Goal: Find specific page/section: Find specific page/section

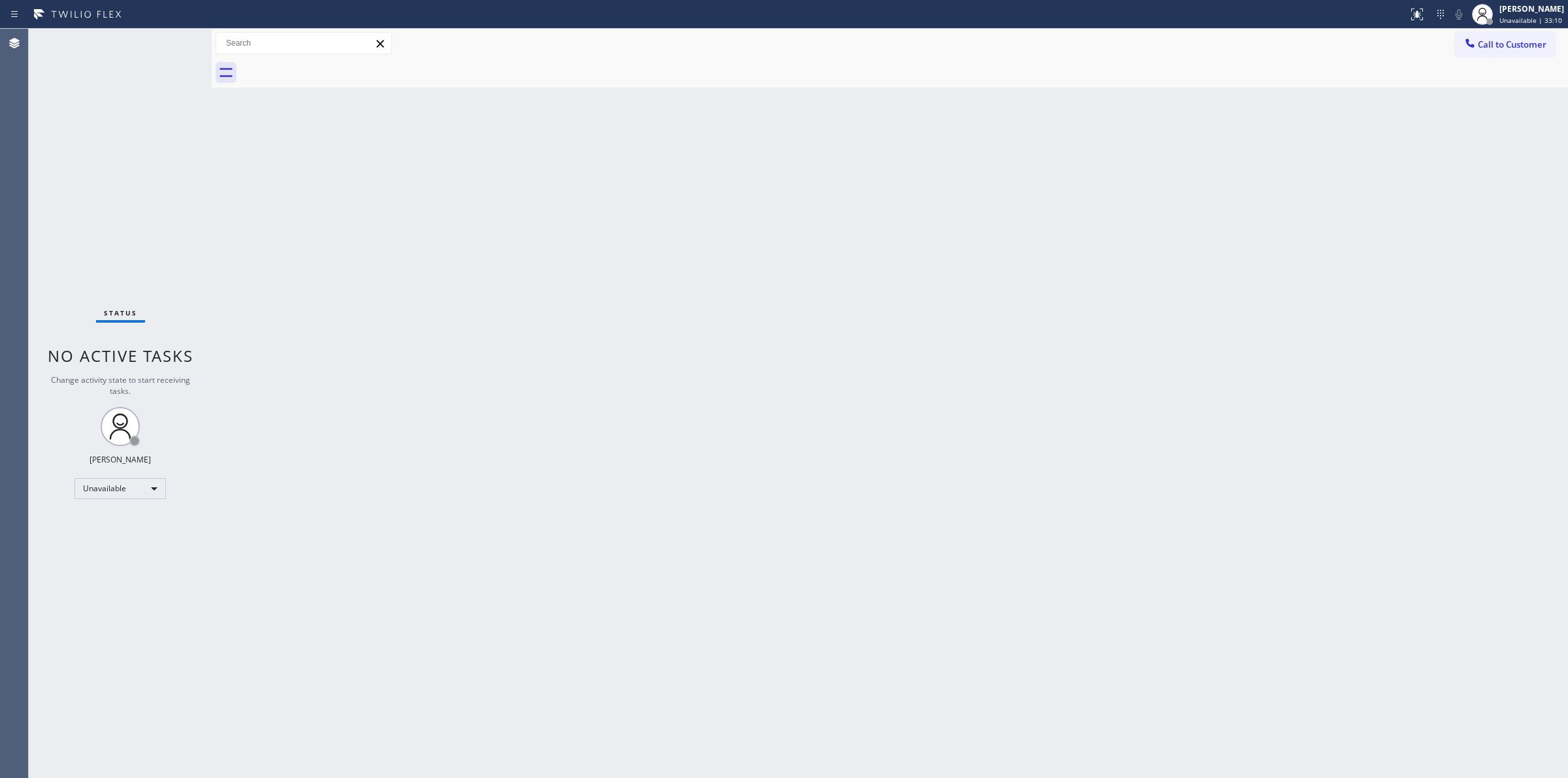
drag, startPoint x: 766, startPoint y: 170, endPoint x: 847, endPoint y: 13, distance: 176.7
click at [776, 144] on div "Back to Dashboard Change Sender ID Customers Technicians Select a contact Outbo…" at bounding box center [889, 404] width 1357 height 749
click at [1429, 240] on div "Back to Dashboard Change Sender ID Customers Technicians Select a contact Outbo…" at bounding box center [889, 404] width 1357 height 749
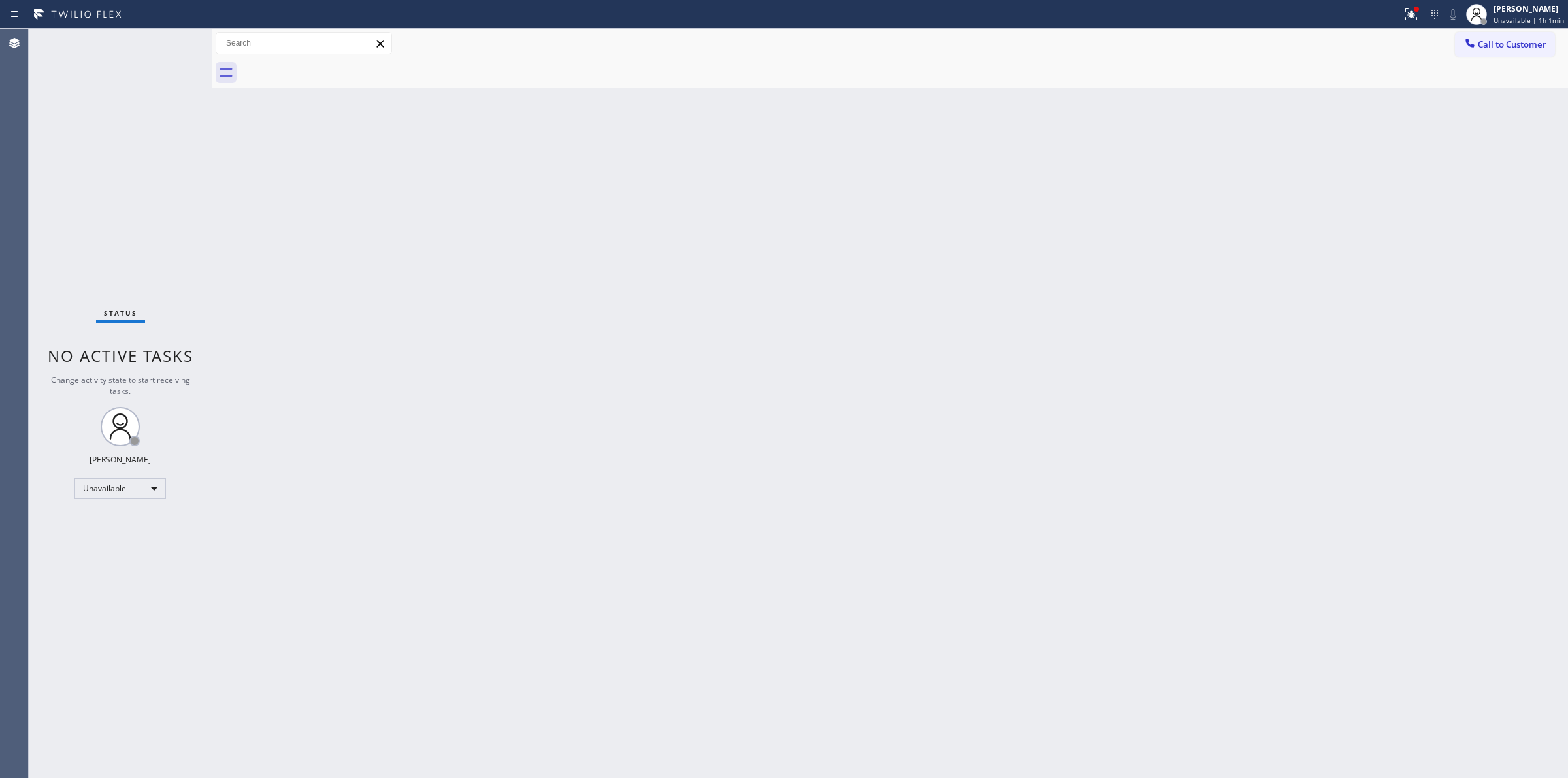
click at [1429, 240] on div "Back to Dashboard Change Sender ID Customers Technicians Select a contact Outbo…" at bounding box center [889, 404] width 1357 height 749
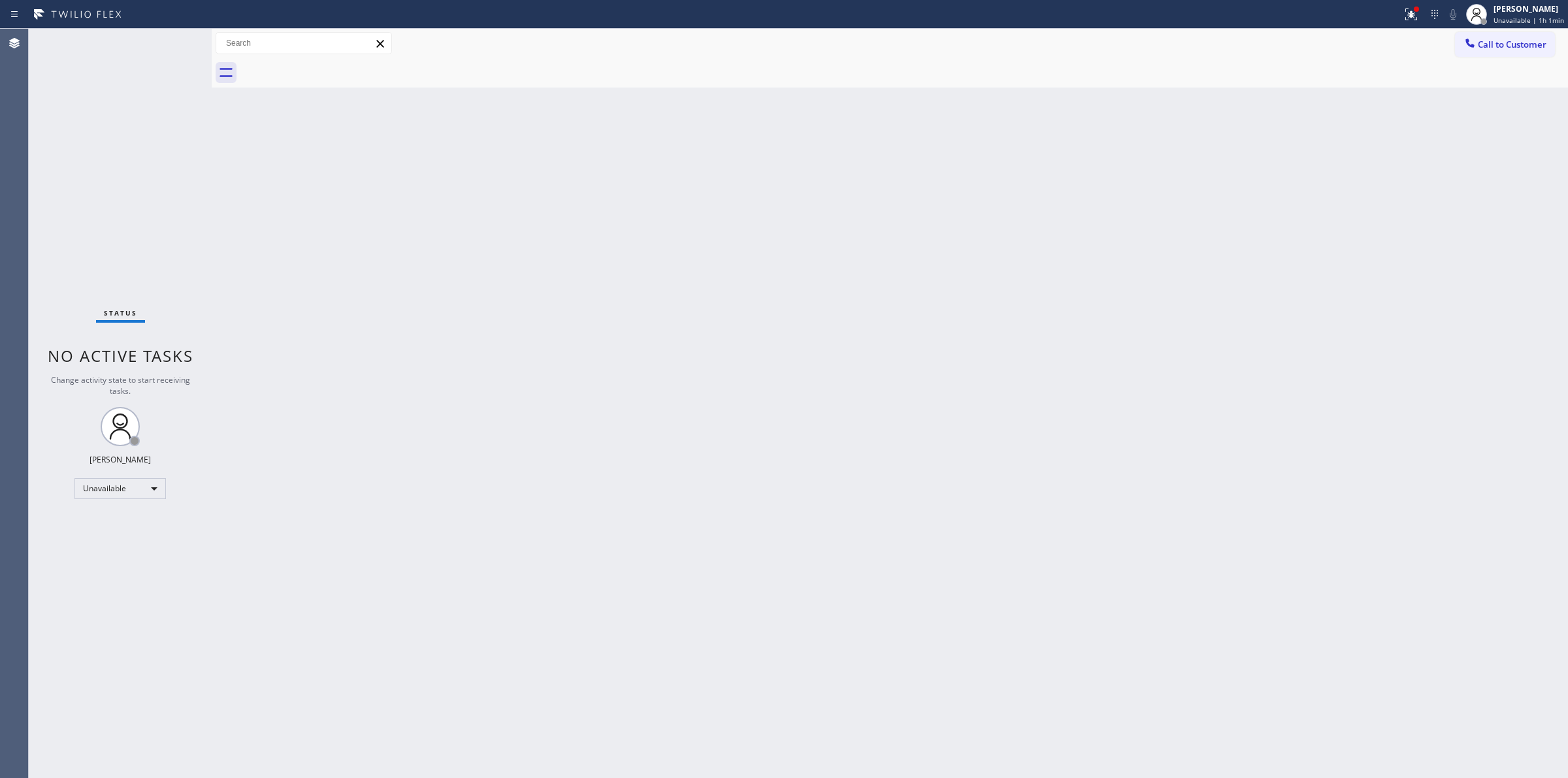
click at [1429, 240] on div "Back to Dashboard Change Sender ID Customers Technicians Select a contact Outbo…" at bounding box center [889, 404] width 1357 height 749
click at [1481, 36] on button "Call to Customer" at bounding box center [1505, 44] width 100 height 25
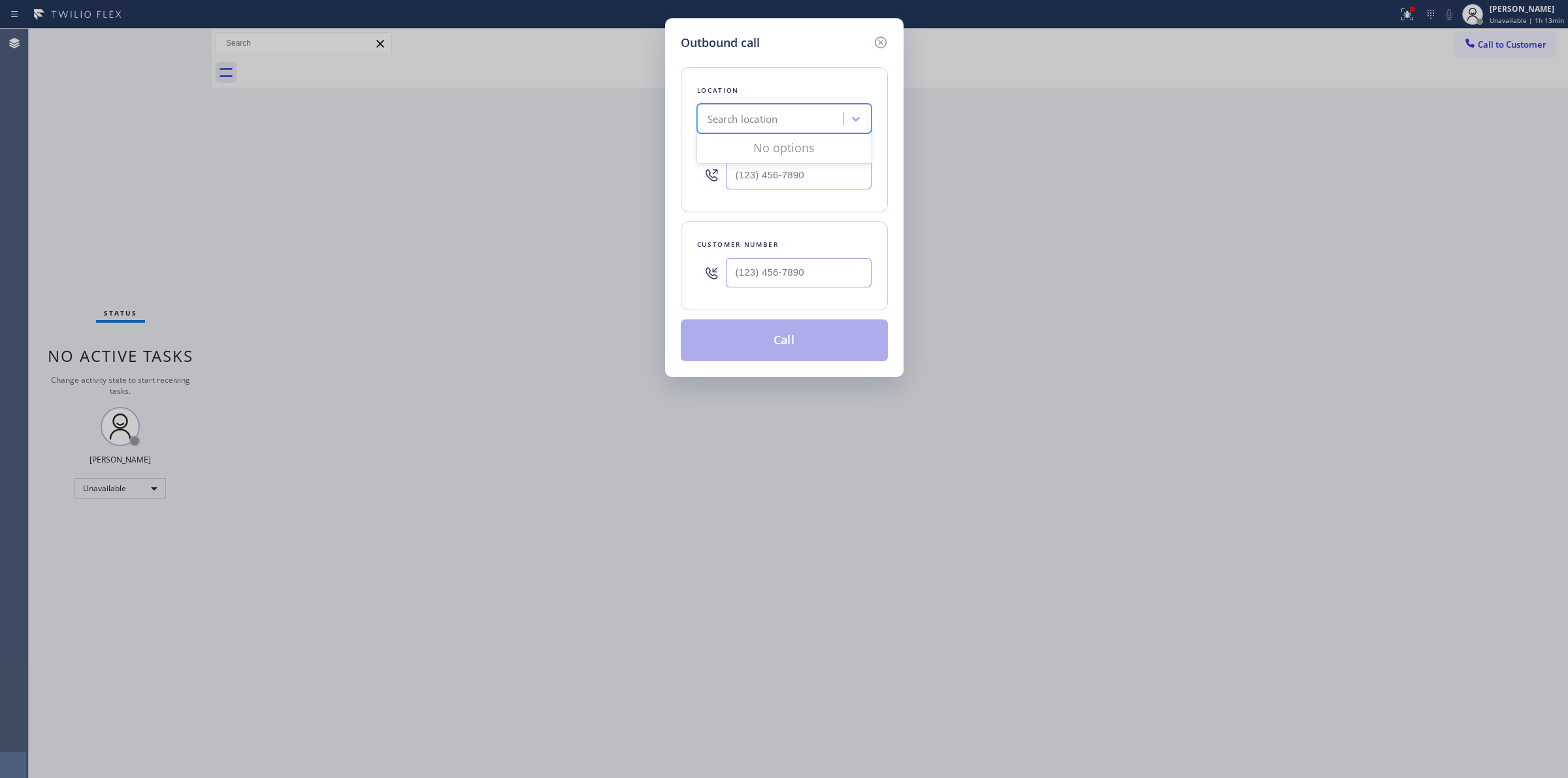
click at [728, 114] on div "Search location" at bounding box center [743, 119] width 71 height 15
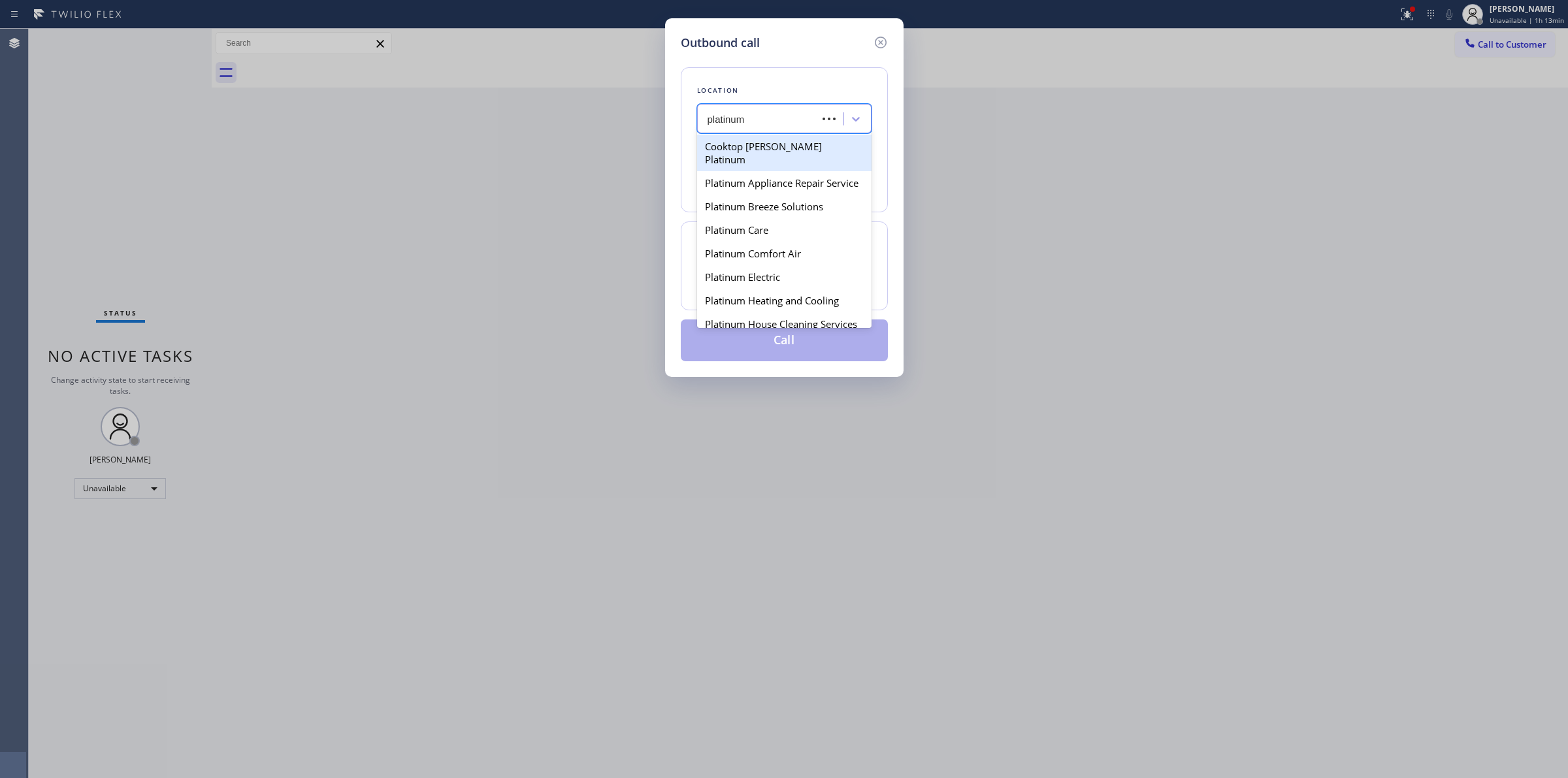
paste input "Appliance"
type input "platinum Appliance"
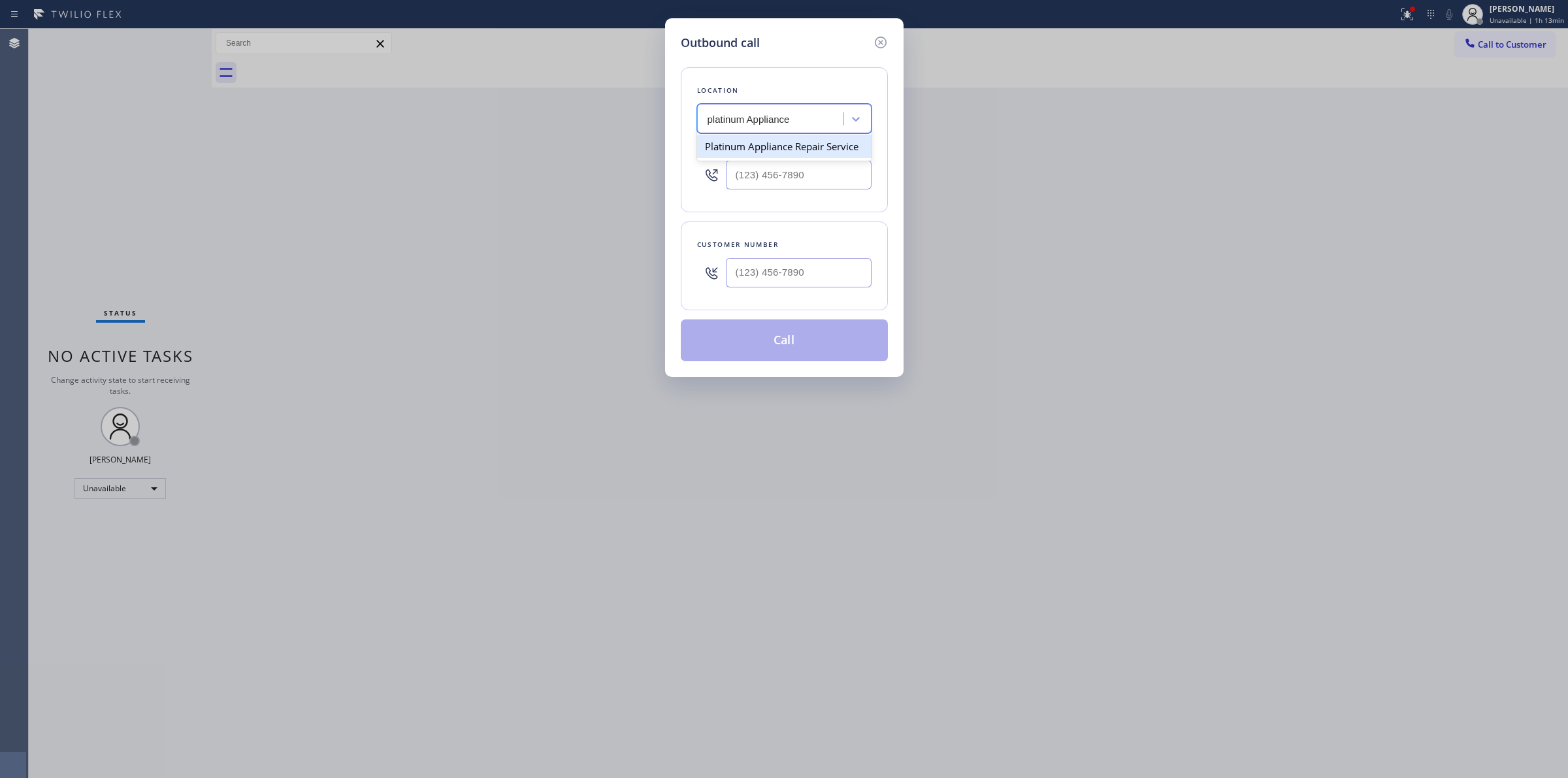
type input "[PHONE_NUMBER]"
click at [787, 127] on div "Platinum Appliance Repair Service" at bounding box center [772, 119] width 143 height 23
click at [788, 132] on div "Platinum Appliance Repair Service" at bounding box center [784, 118] width 174 height 29
click at [780, 118] on div "Platinum Appliance Repair Service" at bounding box center [776, 119] width 137 height 15
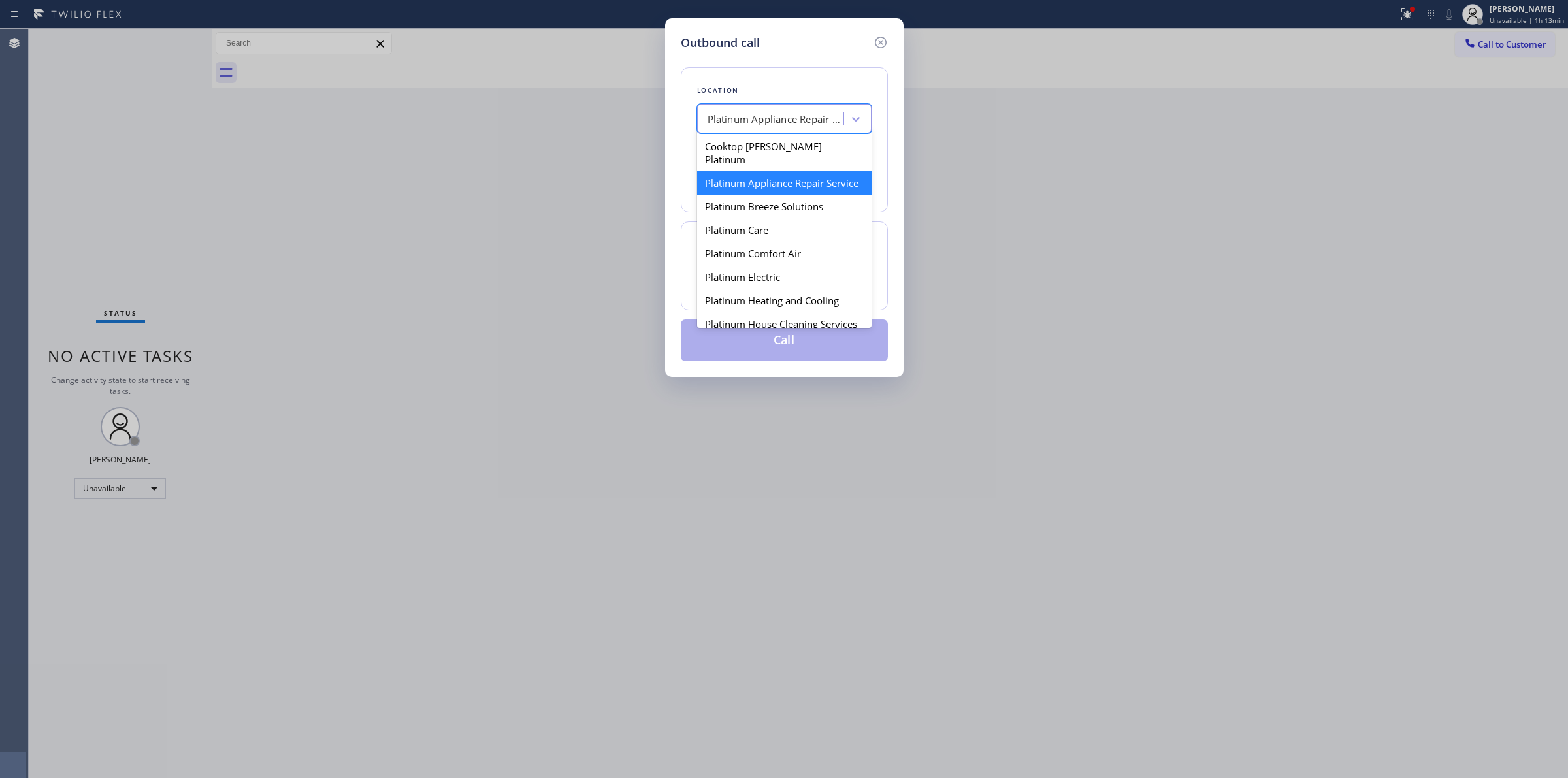
click at [807, 118] on div "Platinum Appliance Repair Service" at bounding box center [776, 119] width 137 height 15
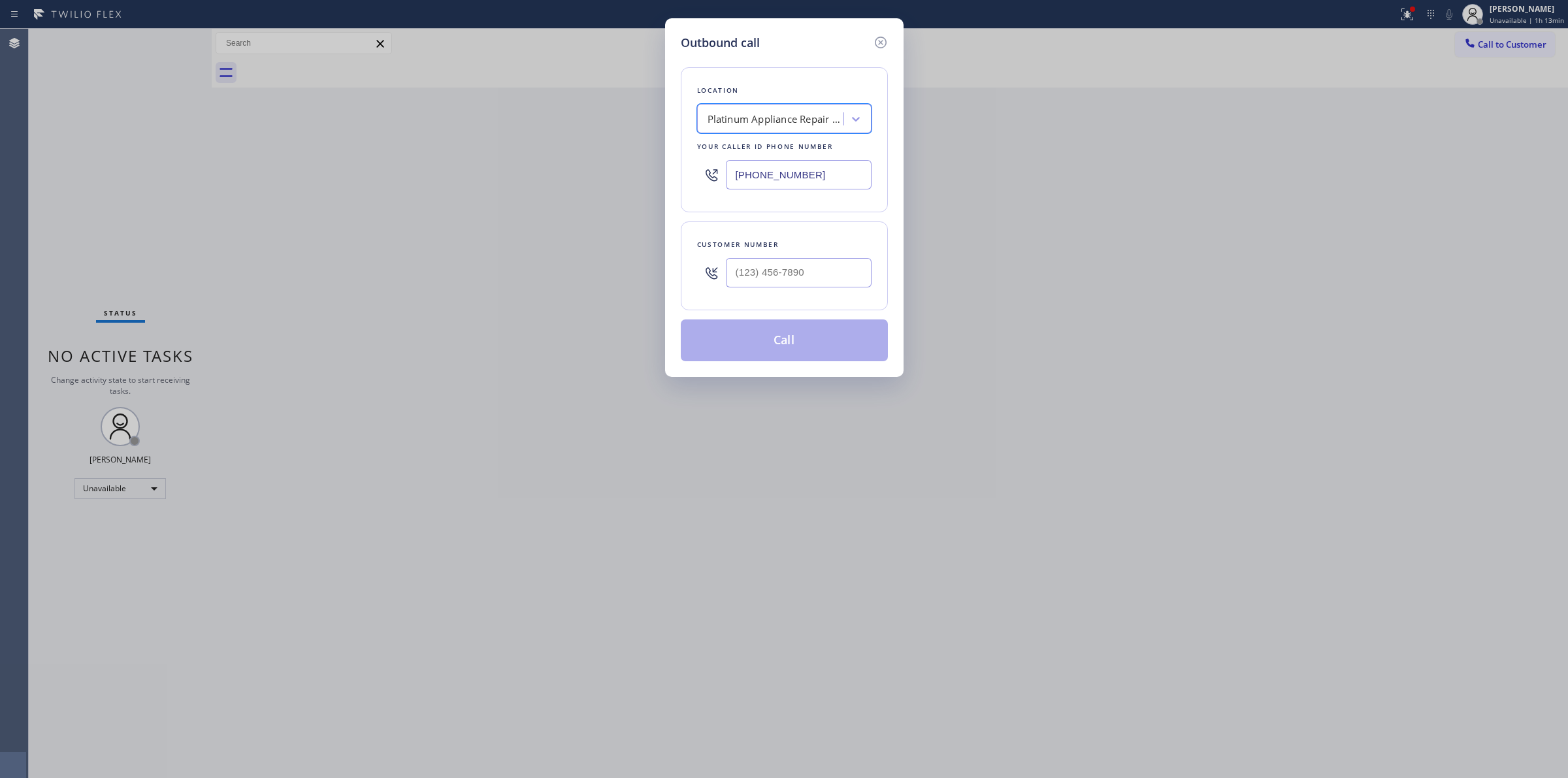
click at [807, 118] on div "Platinum Appliance Repair Service" at bounding box center [776, 119] width 137 height 15
click at [780, 124] on div "Platinum Appliance Repair Service" at bounding box center [776, 119] width 137 height 15
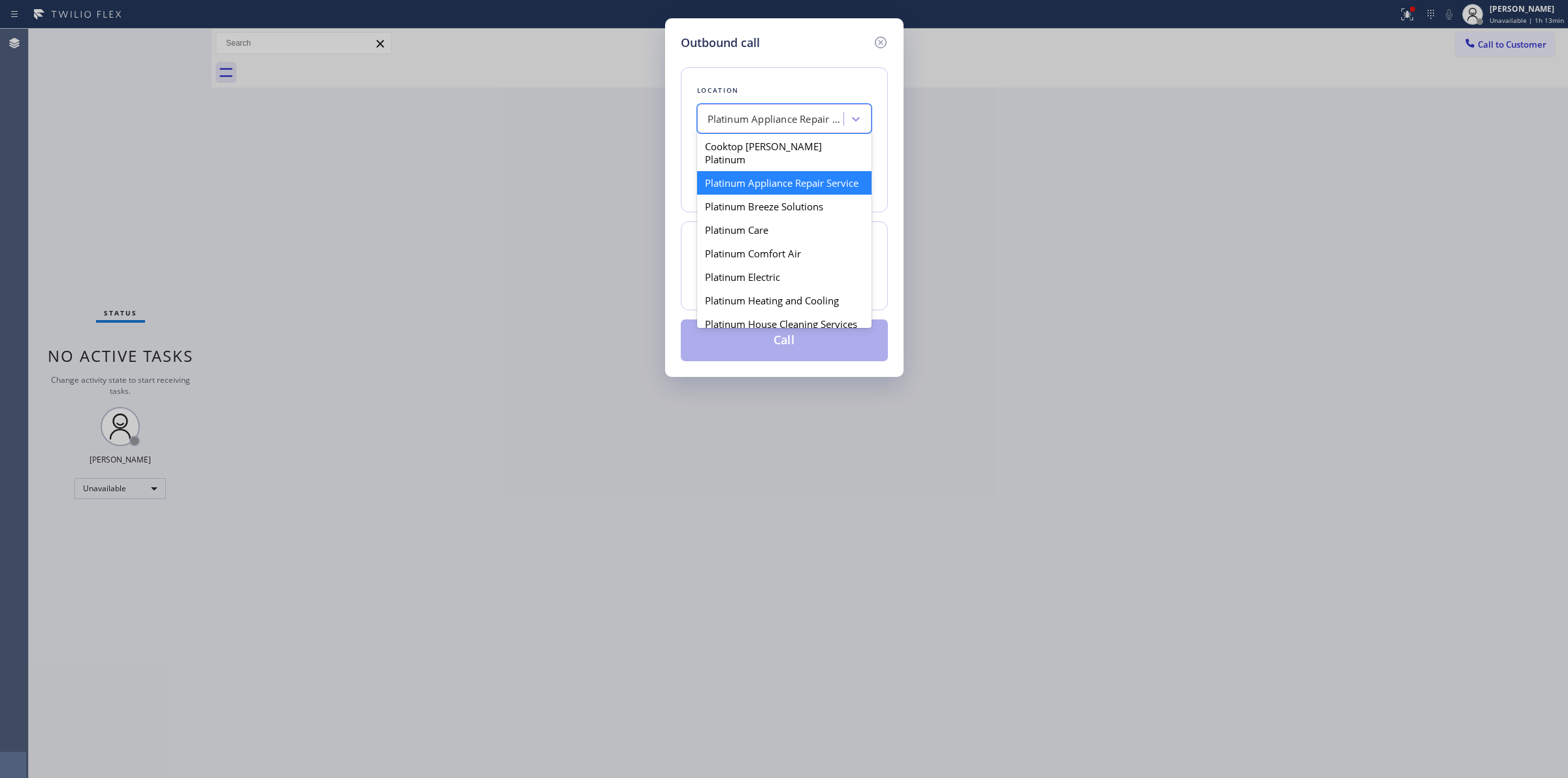
click at [780, 124] on div "Platinum Appliance Repair Service" at bounding box center [776, 119] width 137 height 15
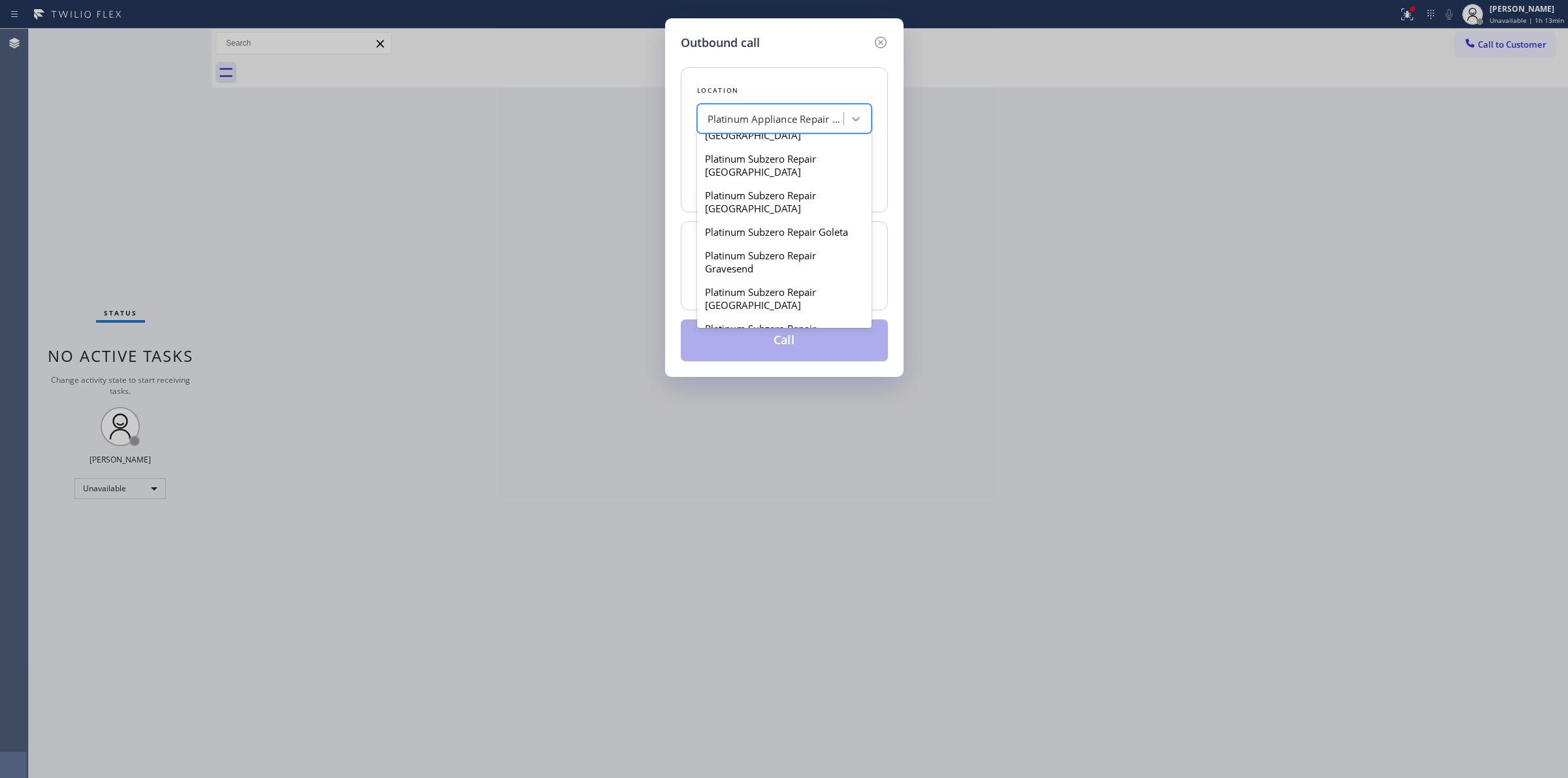
scroll to position [1224, 0]
click at [797, 101] on div "Location option Platinum Appliance Repair Service, selected. option Platinum Su…" at bounding box center [784, 139] width 207 height 145
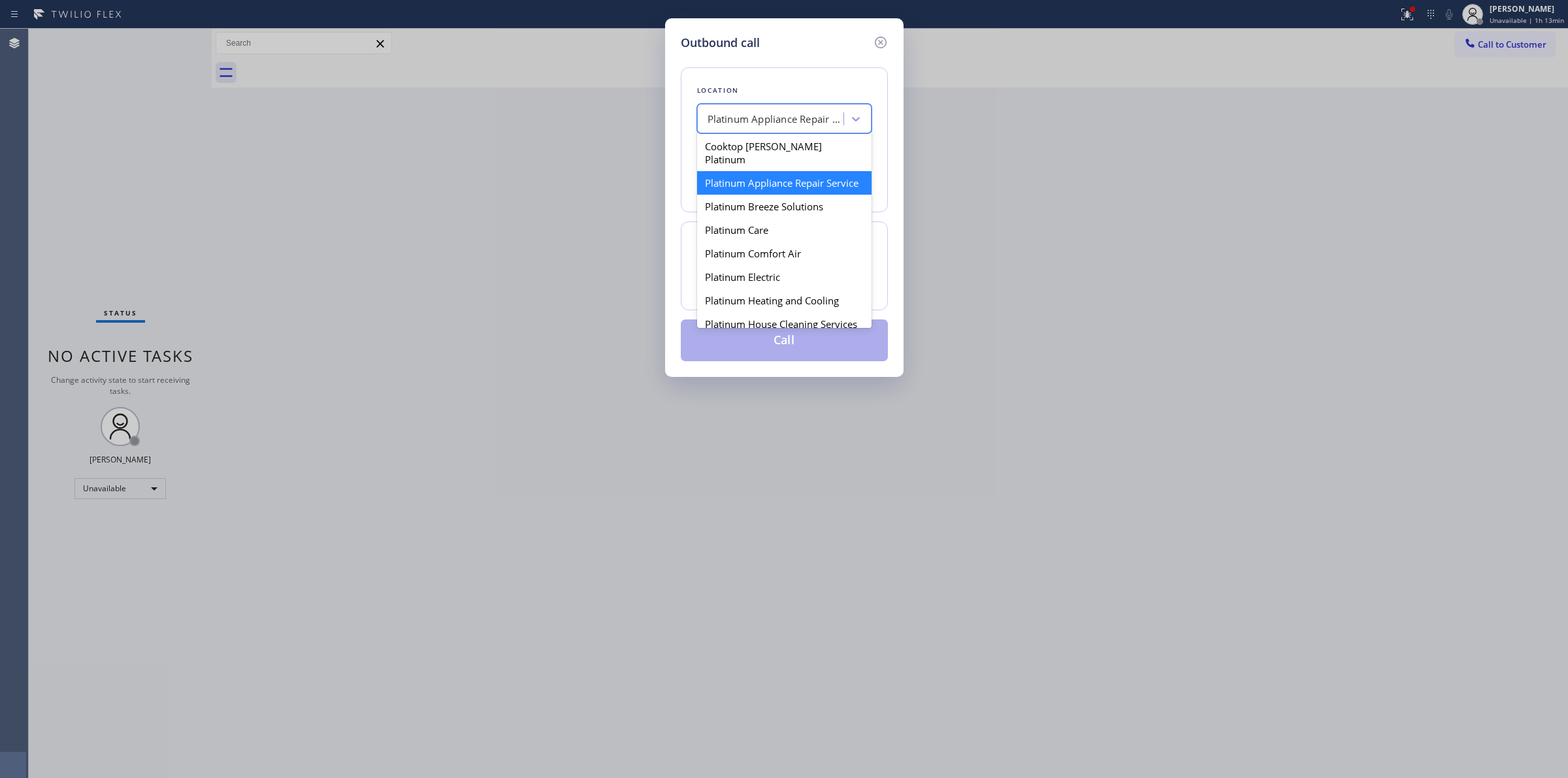
click at [782, 126] on div "Platinum Appliance Repair Service" at bounding box center [776, 119] width 137 height 15
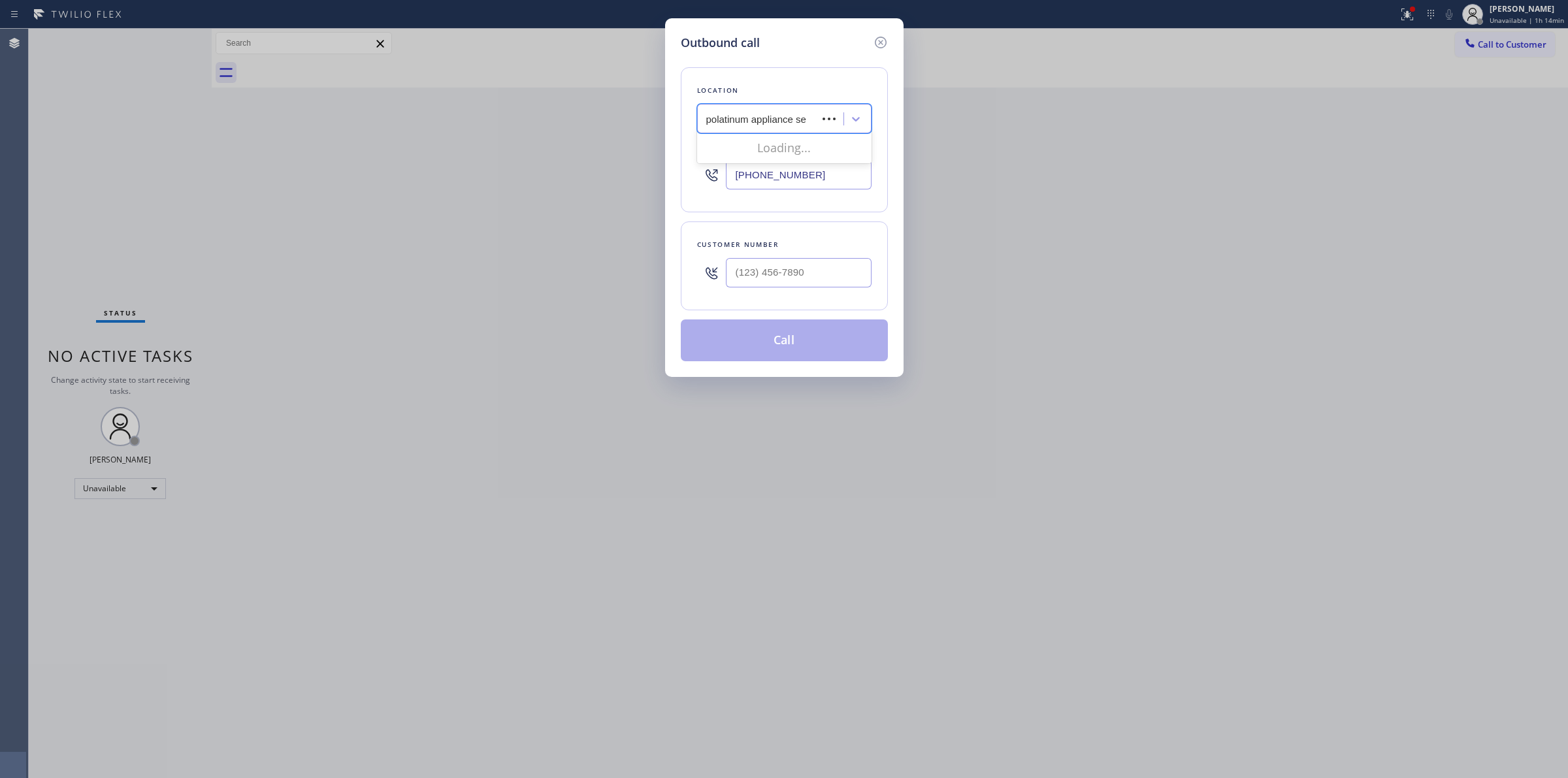
scroll to position [0, 0]
click at [719, 118] on input "polatinum appliance" at bounding box center [751, 119] width 88 height 11
type input "platinum appliance"
click at [805, 125] on div "Platinum Appliance Repair Service" at bounding box center [772, 119] width 143 height 23
click at [805, 121] on div "Platinum Appliance Repair Service" at bounding box center [776, 119] width 137 height 15
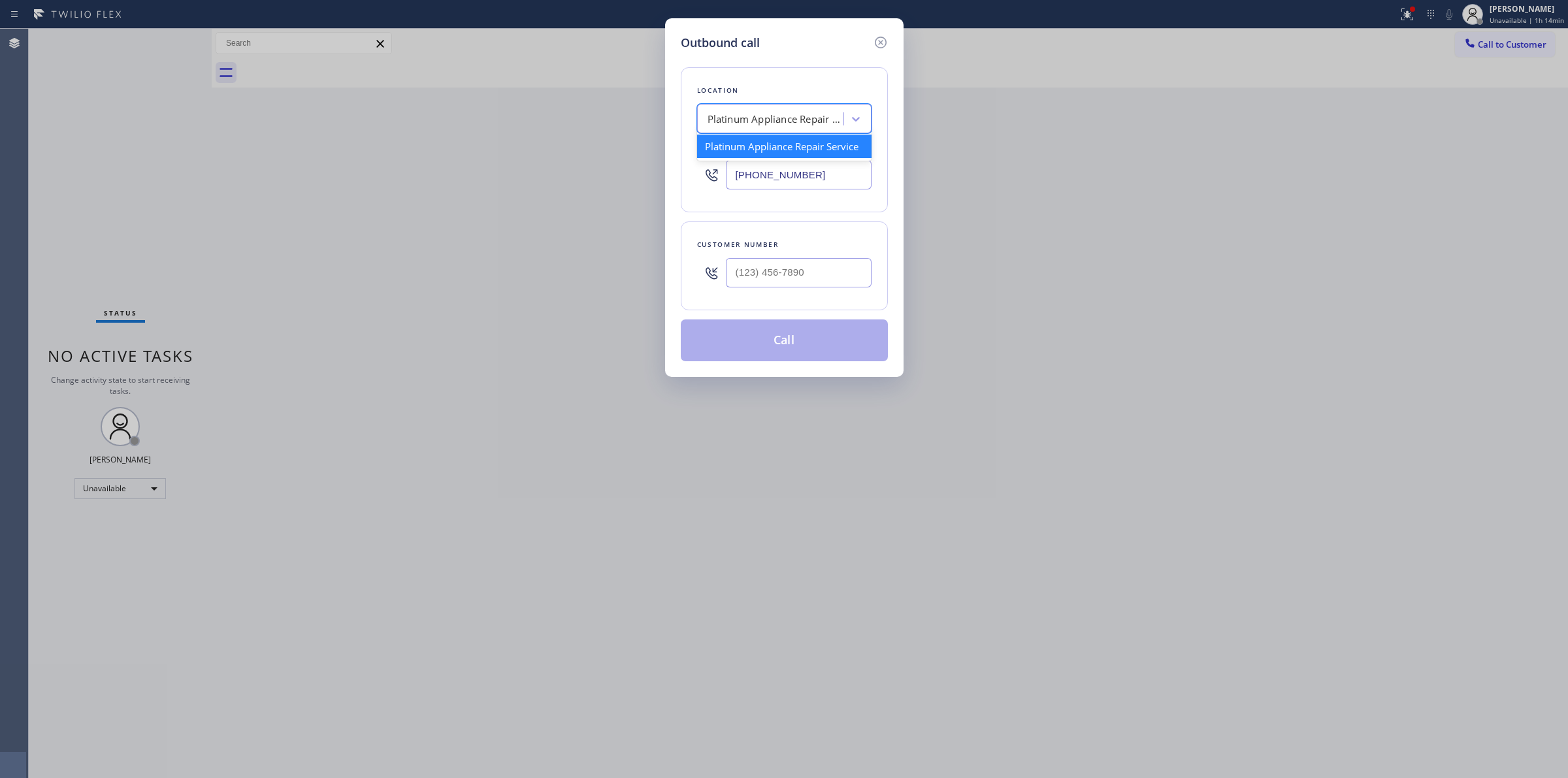
click at [789, 145] on div "Platinum Appliance Repair Service" at bounding box center [784, 147] width 174 height 24
click at [835, 177] on input "[PHONE_NUMBER]" at bounding box center [798, 174] width 145 height 29
